Goal: Task Accomplishment & Management: Use online tool/utility

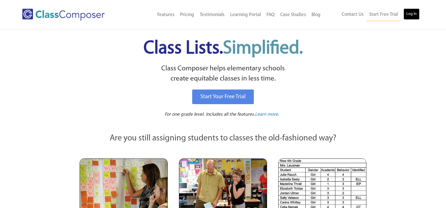
click at [414, 10] on link "Log In" at bounding box center [412, 13] width 16 height 11
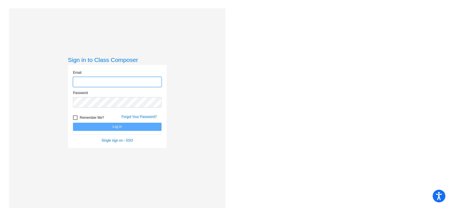
type input "[EMAIL_ADDRESS][DOMAIN_NAME]"
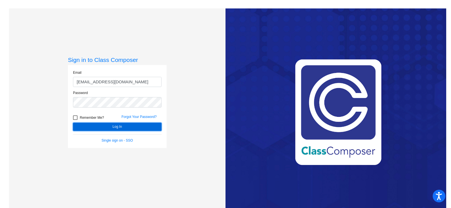
click at [111, 127] on button "Log In" at bounding box center [117, 127] width 88 height 8
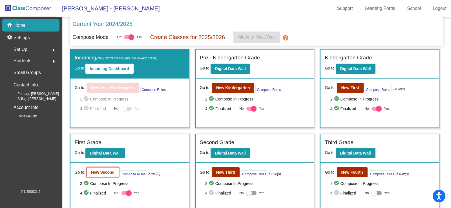
click at [110, 175] on button "New Second" at bounding box center [102, 172] width 32 height 10
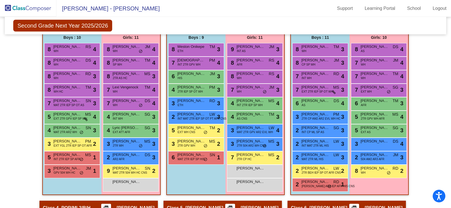
scroll to position [254, 0]
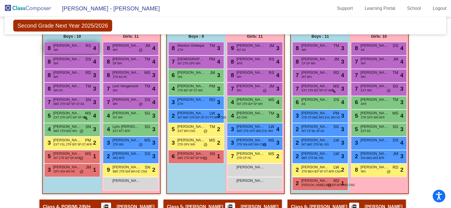
click at [65, 51] on div "8 [PERSON_NAME] [PERSON_NAME] RS lock do_not_disturb_alt 4" at bounding box center [72, 48] width 54 height 12
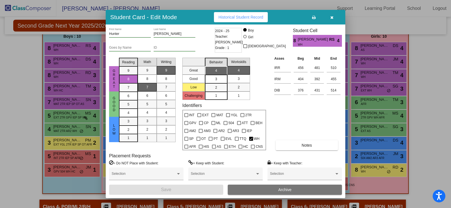
click at [63, 61] on div at bounding box center [225, 104] width 451 height 208
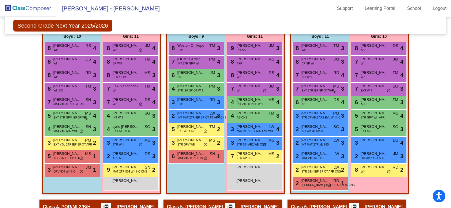
click at [63, 61] on span "[PERSON_NAME]" at bounding box center [67, 59] width 28 height 6
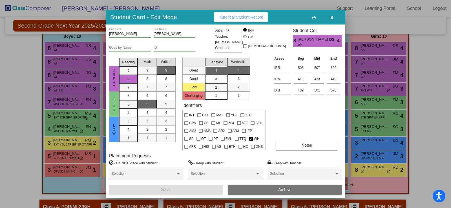
click at [65, 77] on div at bounding box center [225, 104] width 451 height 208
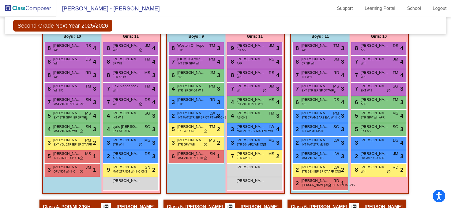
click at [65, 77] on div "8 [PERSON_NAME] WH RD lock do_not_disturb_alt 3" at bounding box center [72, 75] width 54 height 12
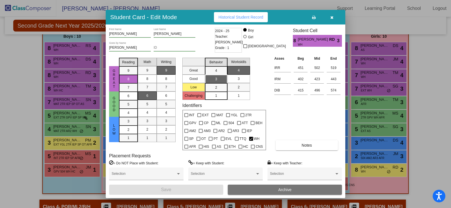
click at [65, 86] on div at bounding box center [225, 104] width 451 height 208
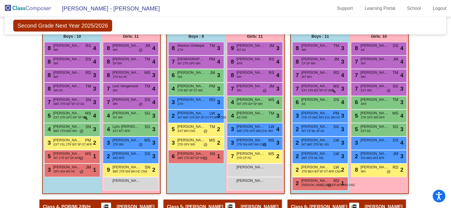
click at [65, 86] on span "[PERSON_NAME]" at bounding box center [67, 86] width 28 height 6
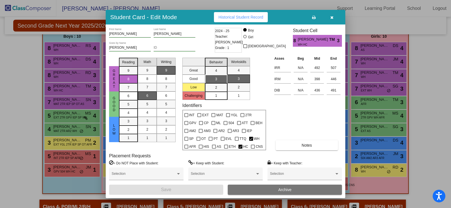
click at [66, 103] on div at bounding box center [225, 104] width 451 height 208
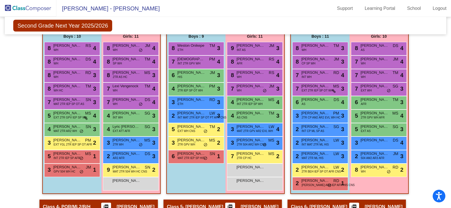
click at [66, 103] on span "MAT 2TR IEP SP OT AS" at bounding box center [69, 104] width 31 height 4
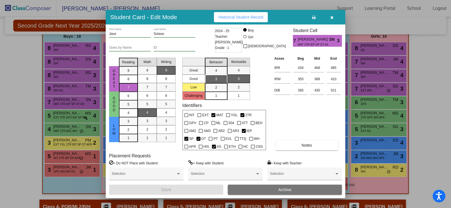
click at [66, 116] on div at bounding box center [225, 104] width 451 height 208
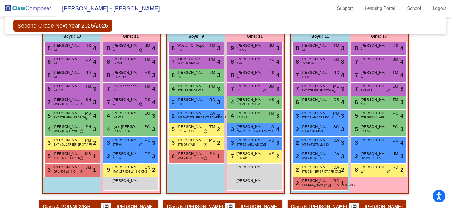
click at [66, 116] on span "EXT 2TR GPV IEP SP WH" at bounding box center [71, 117] width 34 height 4
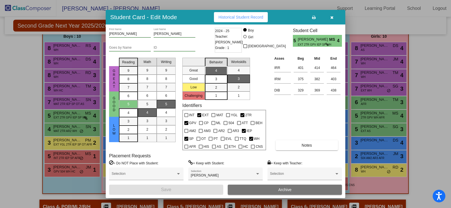
click at [67, 129] on div at bounding box center [225, 104] width 451 height 208
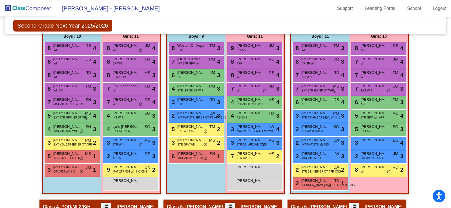
click at [67, 129] on span "MAT 2TR AR2 WH" at bounding box center [65, 131] width 23 height 4
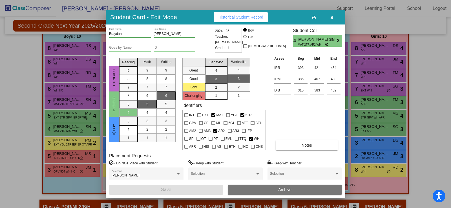
click at [66, 147] on div at bounding box center [225, 104] width 451 height 208
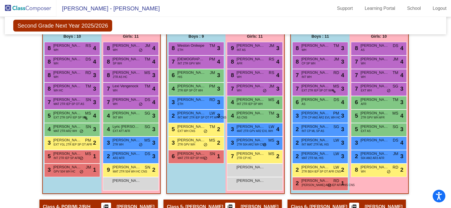
click at [66, 147] on span "EXT YGL 2TR IEP SP OT AFR" at bounding box center [73, 145] width 39 height 4
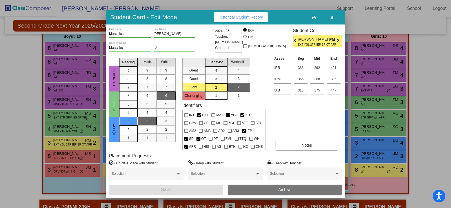
click at [66, 161] on div at bounding box center [225, 104] width 451 height 208
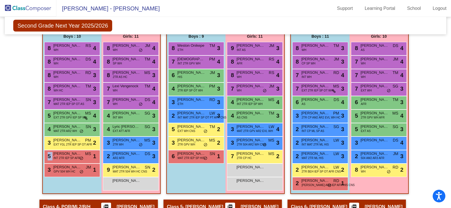
click at [66, 161] on div "5 Aamahd [PERSON_NAME] INT 2TR IEP SP AFR MS lock do_not_disturb_alt 1" at bounding box center [72, 156] width 54 height 12
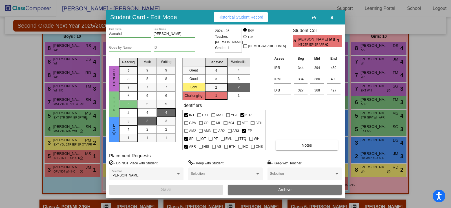
click at [64, 170] on div at bounding box center [225, 104] width 451 height 208
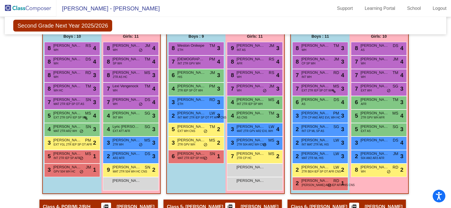
click at [64, 170] on span "GPV 504 WH HC" at bounding box center [65, 172] width 22 height 4
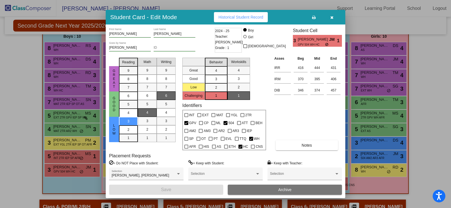
click at [332, 17] on icon "button" at bounding box center [331, 17] width 3 height 4
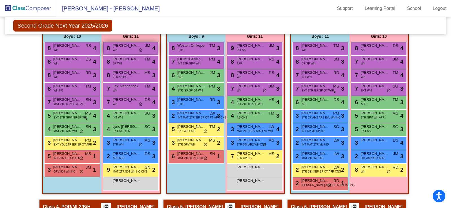
click at [125, 49] on div "8 [PERSON_NAME] WH JM lock do_not_disturb_alt 4" at bounding box center [131, 48] width 54 height 12
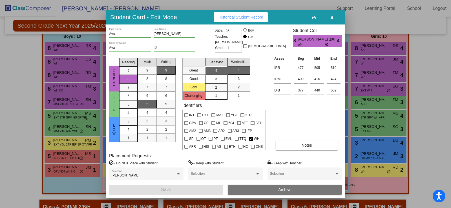
click at [332, 17] on icon "button" at bounding box center [331, 17] width 3 height 4
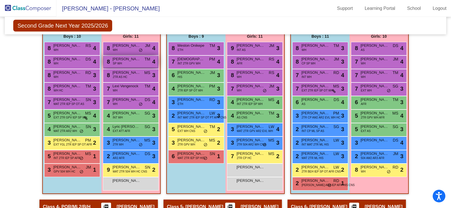
click at [139, 61] on span "[PERSON_NAME]" at bounding box center [126, 59] width 28 height 6
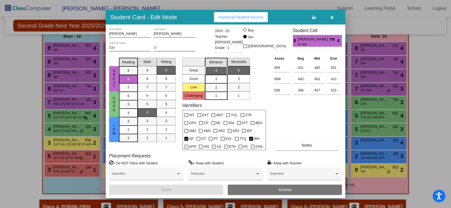
click at [331, 16] on icon "button" at bounding box center [331, 17] width 3 height 4
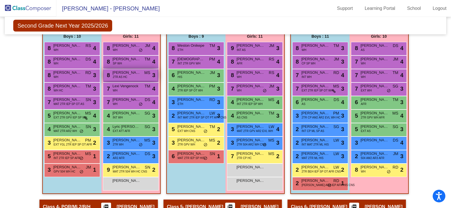
click at [126, 74] on span "[PERSON_NAME]" at bounding box center [126, 73] width 28 height 6
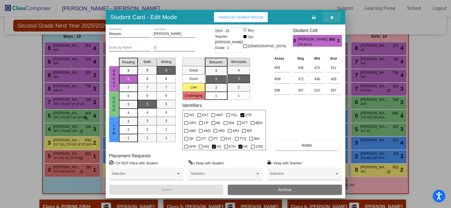
click at [334, 16] on button "button" at bounding box center [332, 17] width 18 height 10
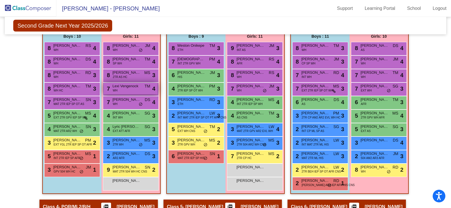
click at [121, 87] on span "Lexi Vengenock" at bounding box center [126, 86] width 28 height 6
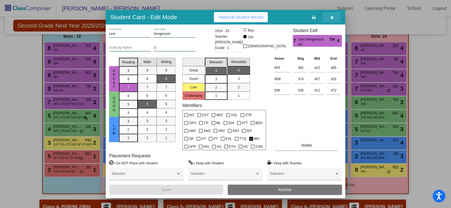
click at [332, 18] on icon "button" at bounding box center [331, 17] width 3 height 4
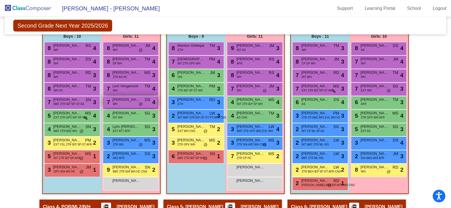
click at [123, 102] on span "[PERSON_NAME]" at bounding box center [126, 100] width 28 height 6
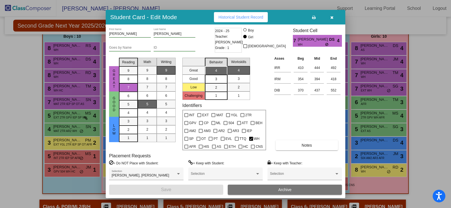
click at [332, 16] on icon "button" at bounding box center [331, 17] width 3 height 4
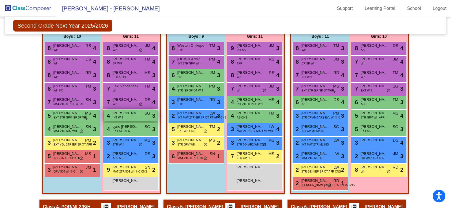
click at [122, 113] on span "[PERSON_NAME]" at bounding box center [126, 113] width 28 height 6
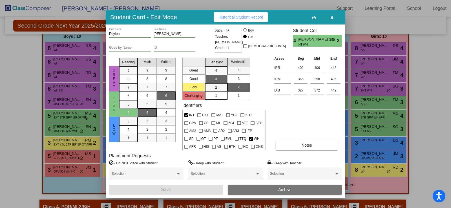
click at [331, 18] on icon "button" at bounding box center [331, 17] width 3 height 4
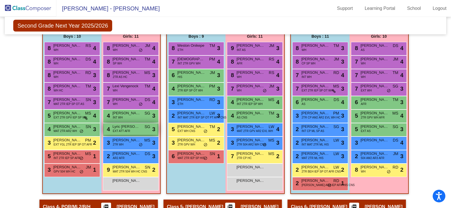
click at [117, 131] on span "EXT ATT AFR" at bounding box center [121, 131] width 17 height 4
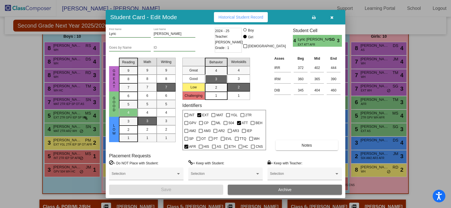
click at [334, 19] on button "button" at bounding box center [332, 17] width 18 height 10
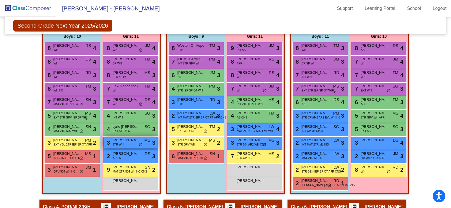
click at [126, 144] on div "3 [PERSON_NAME] 2TR WH MS lock do_not_disturb_alt 3" at bounding box center [131, 143] width 54 height 12
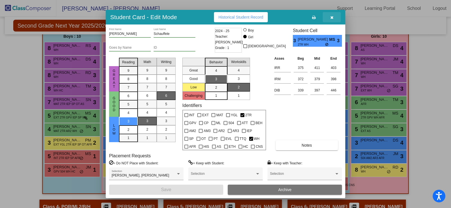
click at [328, 17] on button "button" at bounding box center [332, 17] width 18 height 10
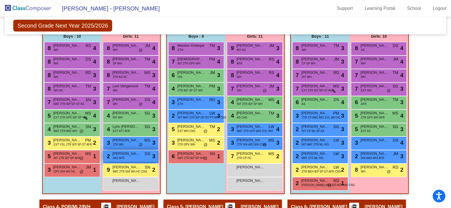
click at [118, 160] on span "AR2 AFR" at bounding box center [119, 158] width 12 height 4
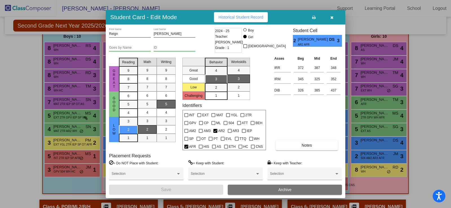
click at [331, 17] on icon "button" at bounding box center [331, 17] width 3 height 4
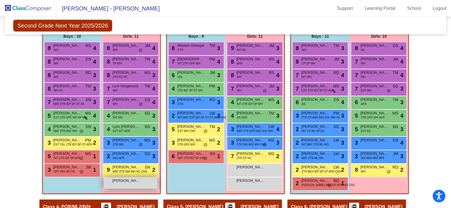
click at [115, 184] on div "[PERSON_NAME] lock do_not_disturb_alt" at bounding box center [131, 183] width 54 height 12
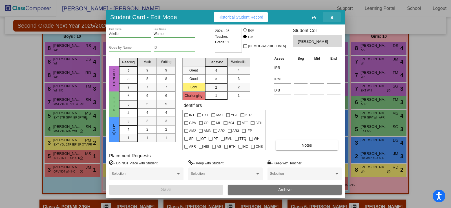
click at [328, 17] on button "button" at bounding box center [332, 17] width 18 height 10
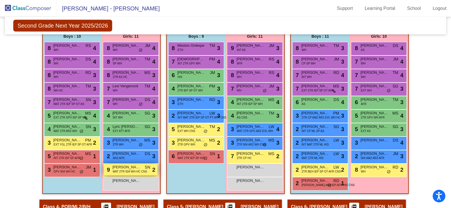
click at [123, 170] on span "MAT 2TR 504 WH HC CNS" at bounding box center [130, 172] width 34 height 4
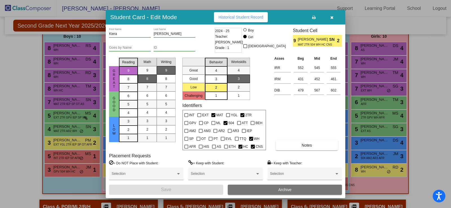
click at [275, 190] on button "Archive" at bounding box center [285, 190] width 114 height 10
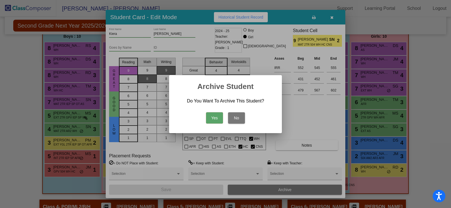
click at [209, 116] on button "Yes" at bounding box center [214, 117] width 17 height 11
